Goal: Information Seeking & Learning: Learn about a topic

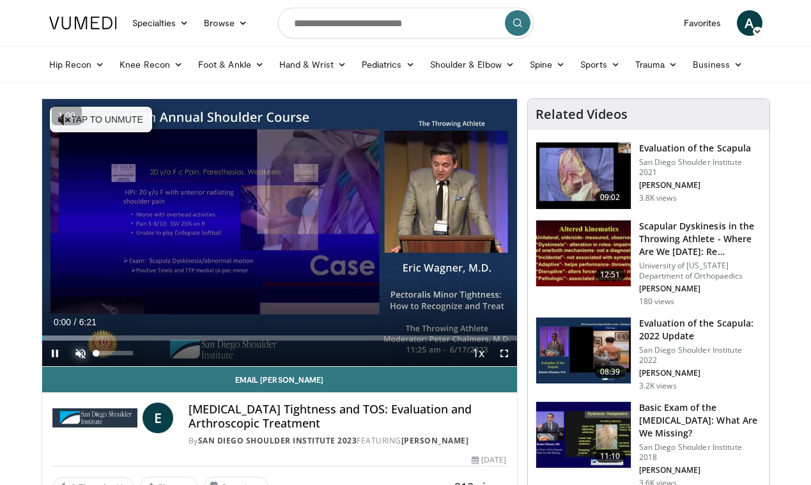
click at [86, 355] on span "Video Player" at bounding box center [81, 353] width 26 height 26
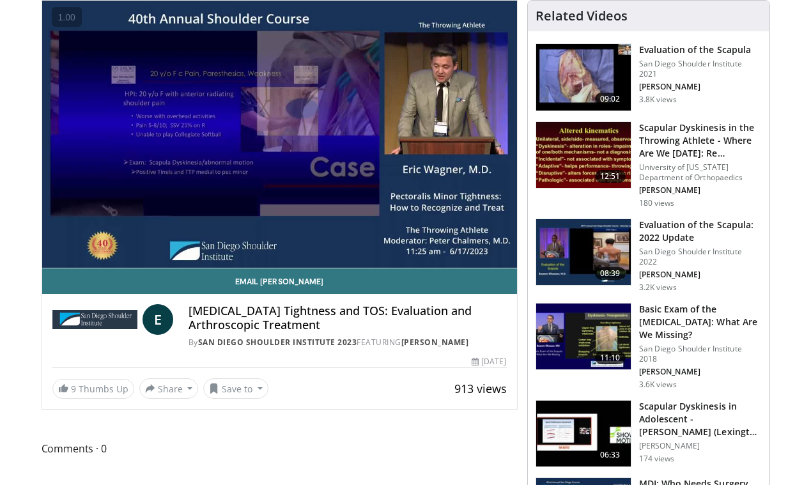
scroll to position [84, 0]
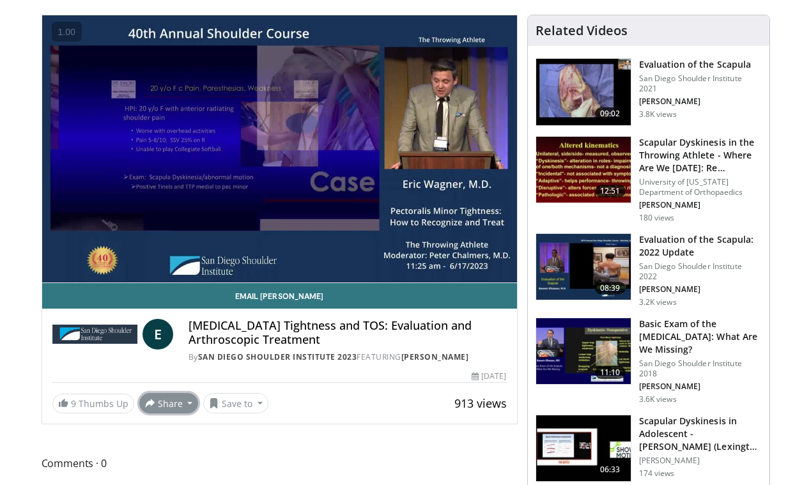
click at [185, 408] on button "Share" at bounding box center [168, 403] width 59 height 20
click at [252, 370] on div "Email Eric E Pectoralis Minor Tightness and TOS: Evaluation and Arthroscopic Tr…" at bounding box center [279, 348] width 475 height 130
click at [243, 401] on button "Save to" at bounding box center [235, 403] width 65 height 20
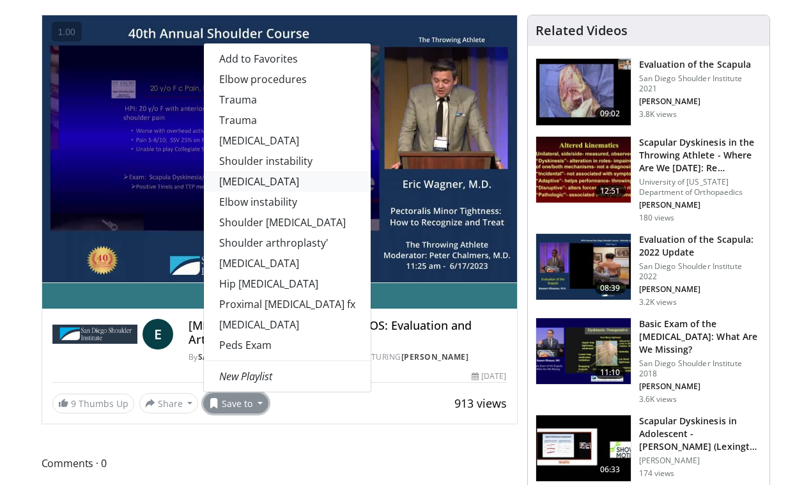
click at [262, 188] on link "[MEDICAL_DATA]" at bounding box center [287, 181] width 167 height 20
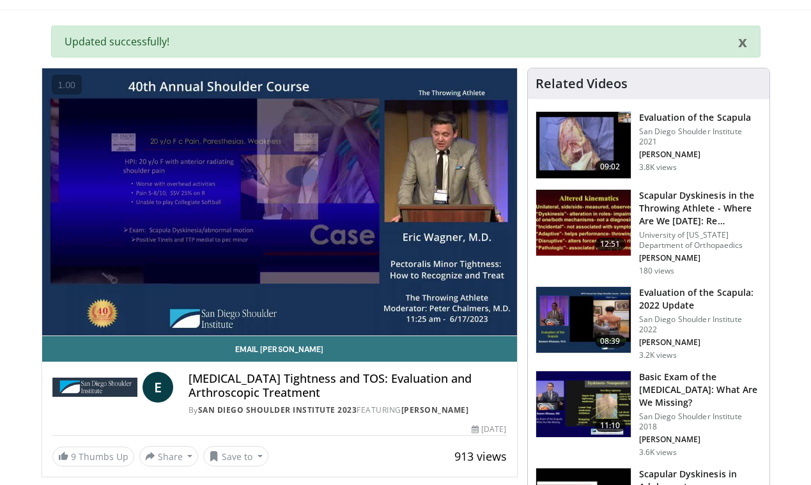
scroll to position [72, 0]
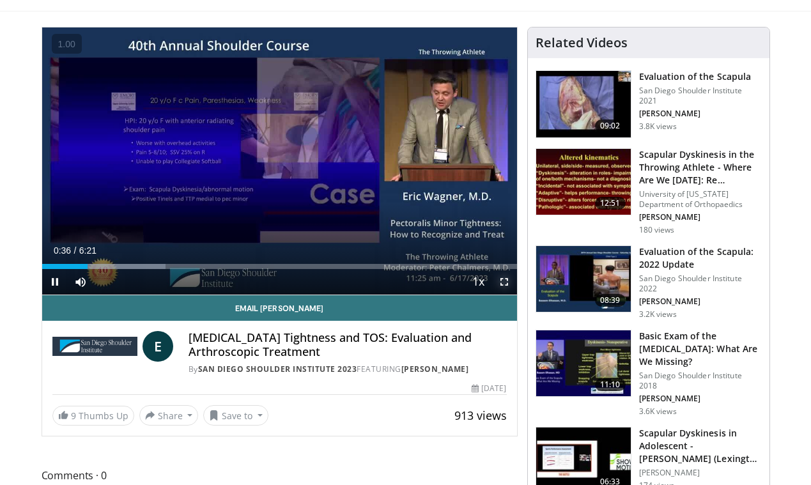
click at [501, 287] on span "Video Player" at bounding box center [504, 282] width 26 height 26
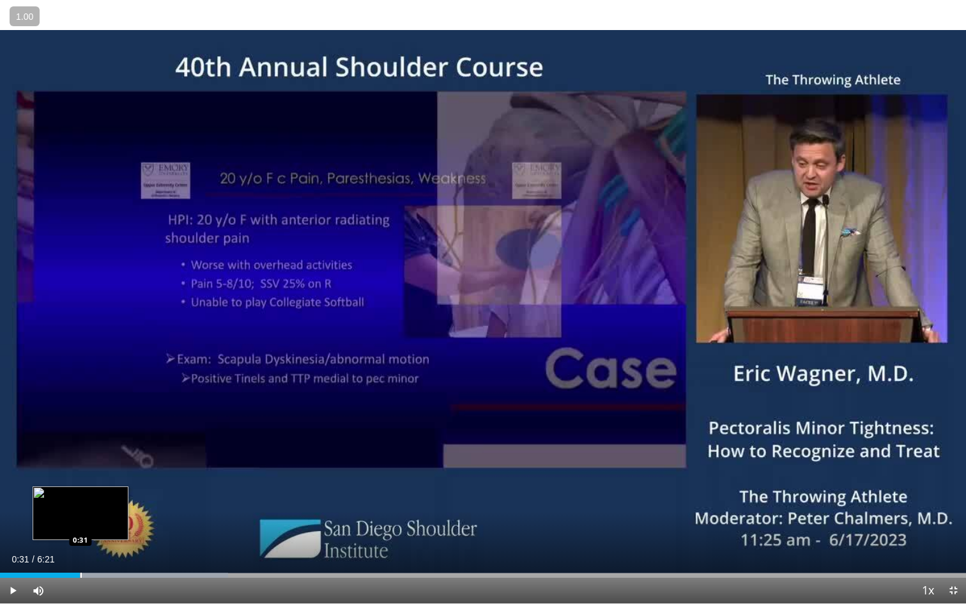
click at [80, 484] on div "Loaded : 23.61% 0:31 0:31" at bounding box center [483, 574] width 966 height 5
click at [14, 484] on span "Video Player" at bounding box center [13, 590] width 26 height 26
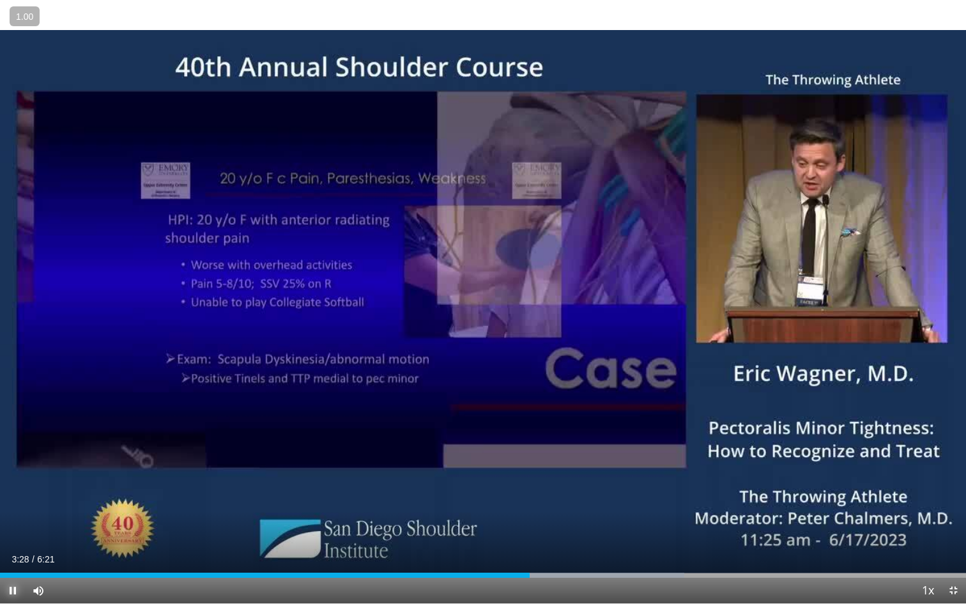
click at [0, 484] on button "Pause" at bounding box center [13, 590] width 26 height 26
click at [0, 484] on button "Play" at bounding box center [13, 590] width 26 height 26
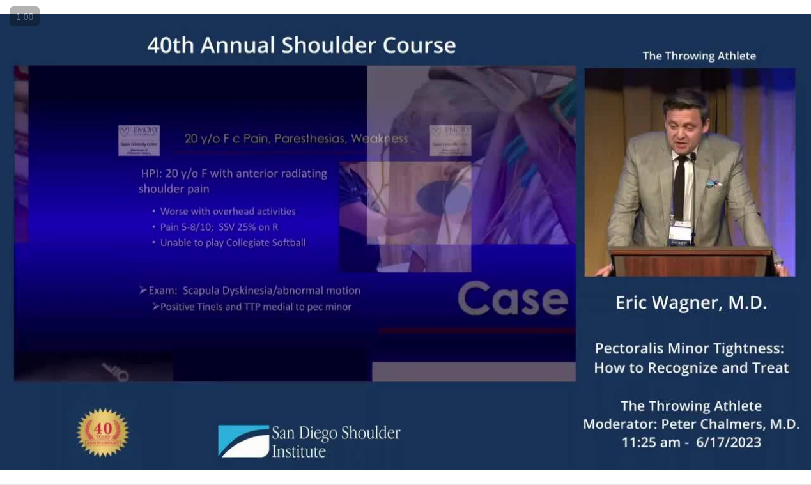
scroll to position [68, 0]
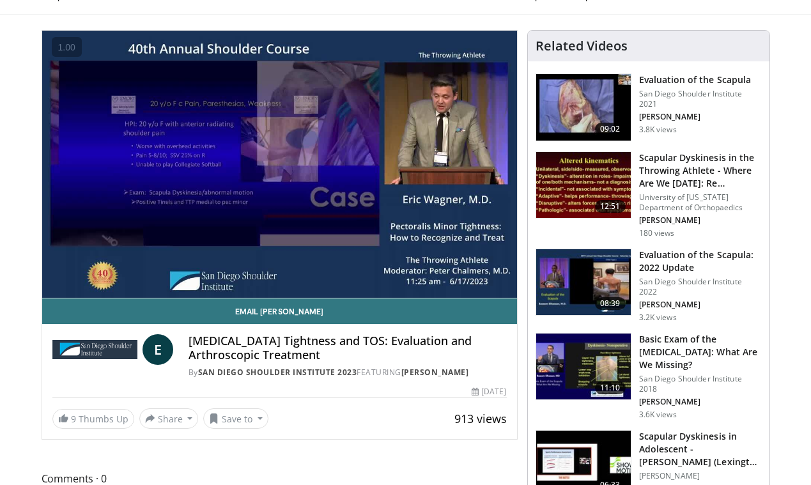
click at [657, 261] on h3 "Evaluation of the Scapula: 2022 Update" at bounding box center [700, 261] width 123 height 26
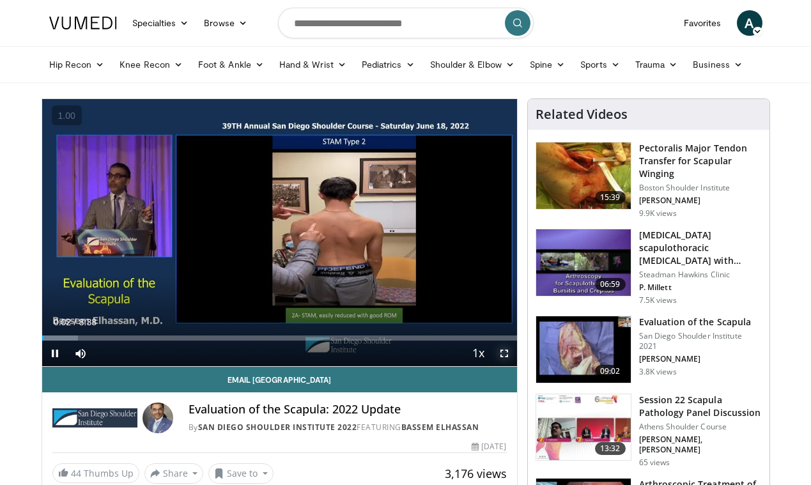
click at [505, 353] on span "Video Player" at bounding box center [504, 353] width 26 height 26
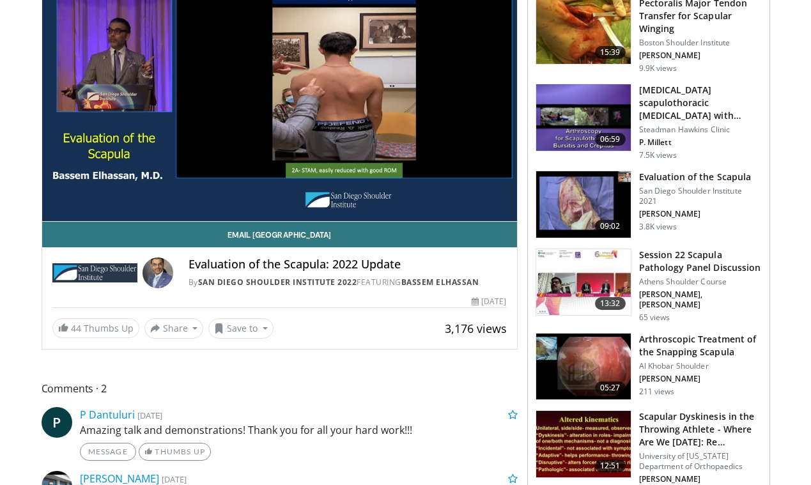
scroll to position [157, 0]
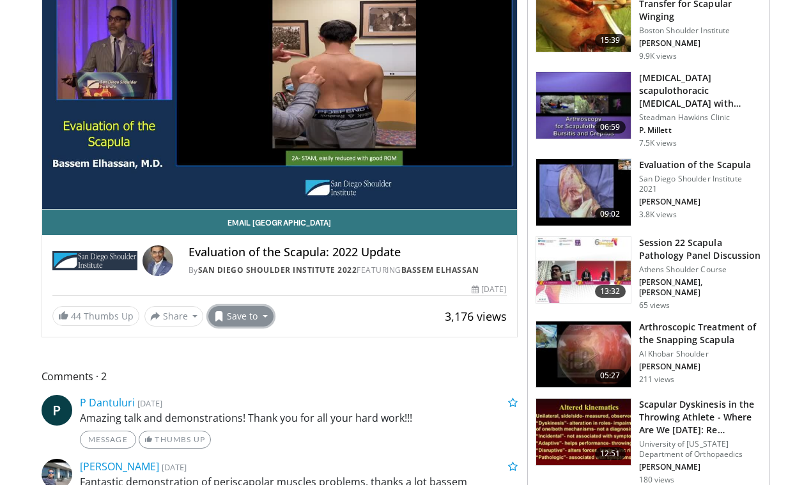
click at [219, 314] on span at bounding box center [219, 316] width 10 height 10
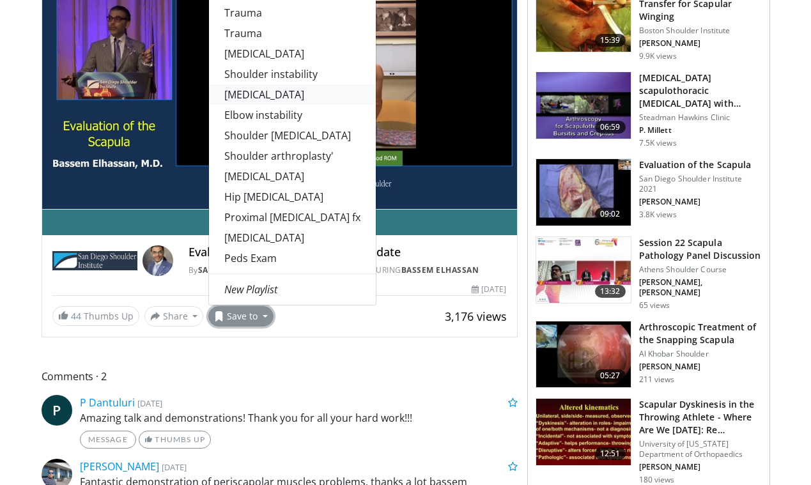
click at [272, 101] on link "[MEDICAL_DATA]" at bounding box center [292, 94] width 167 height 20
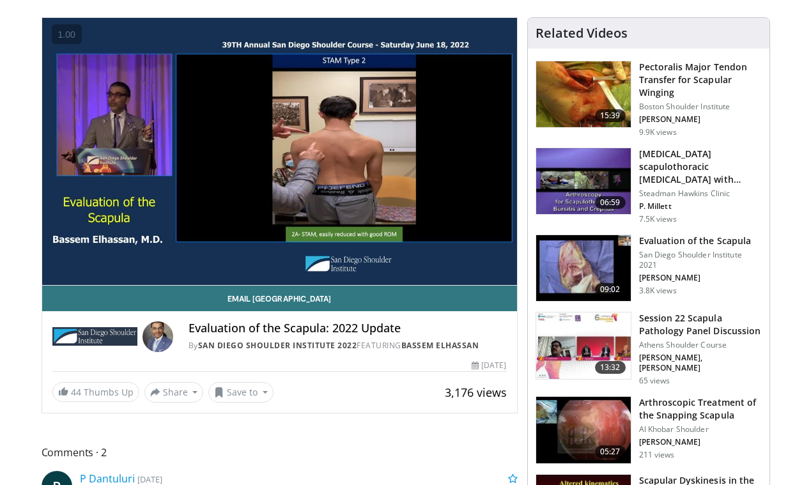
scroll to position [93, 0]
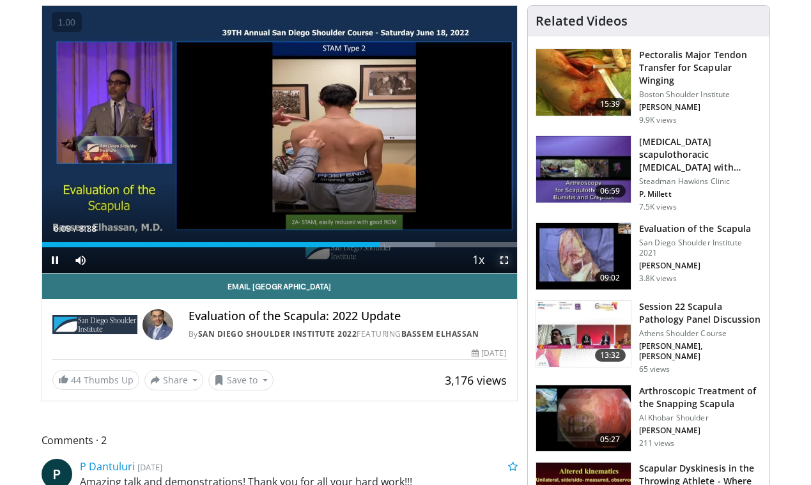
click at [508, 260] on span "Video Player" at bounding box center [504, 260] width 26 height 26
click at [501, 264] on span "Video Player" at bounding box center [504, 260] width 26 height 26
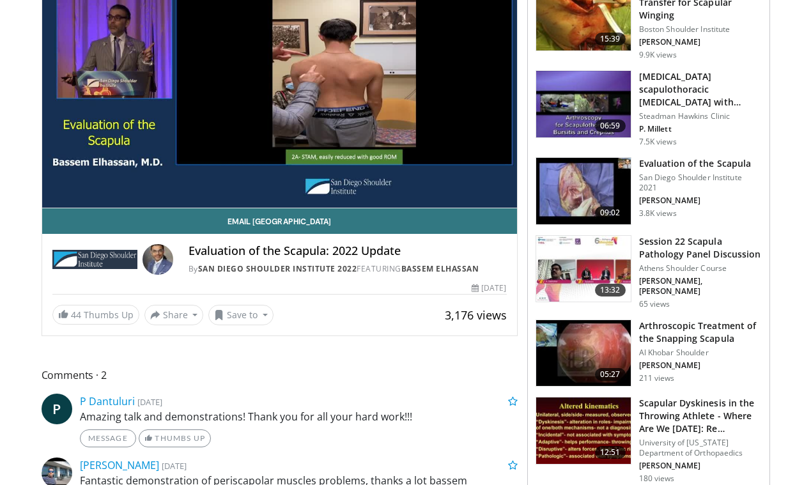
scroll to position [0, 0]
